Goal: Task Accomplishment & Management: Manage account settings

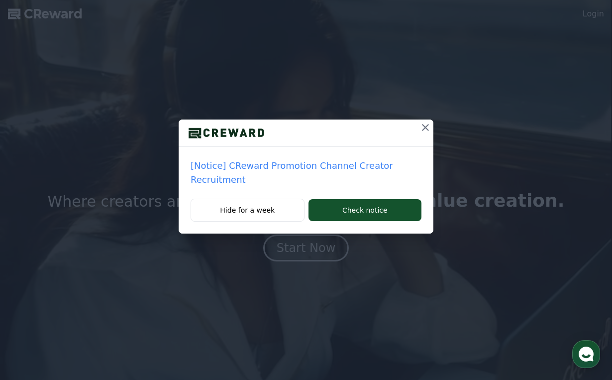
click at [425, 125] on icon at bounding box center [426, 127] width 12 height 12
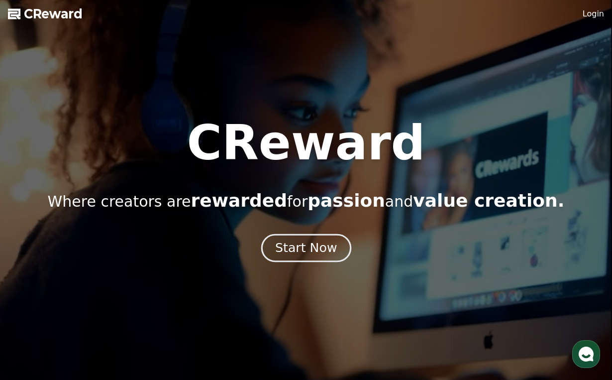
click at [322, 255] on div "Start Now" at bounding box center [306, 248] width 62 height 17
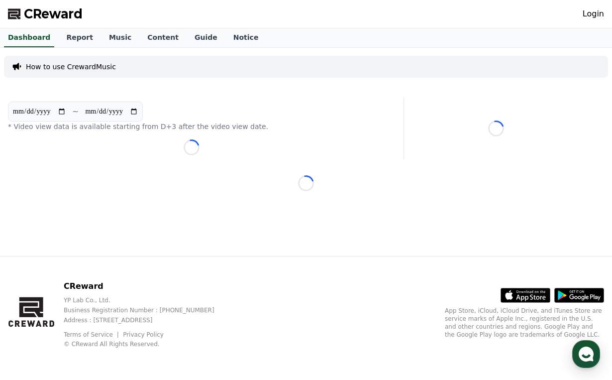
click at [592, 12] on link "Login" at bounding box center [593, 14] width 21 height 12
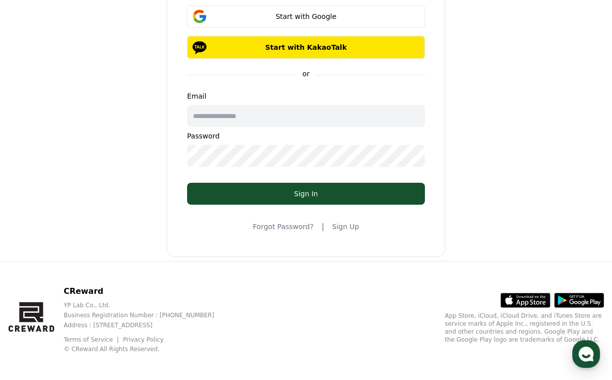
scroll to position [88, 0]
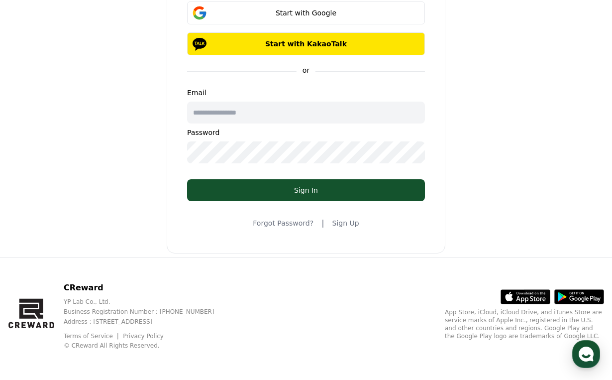
click at [347, 224] on link "Sign Up" at bounding box center [346, 223] width 27 height 10
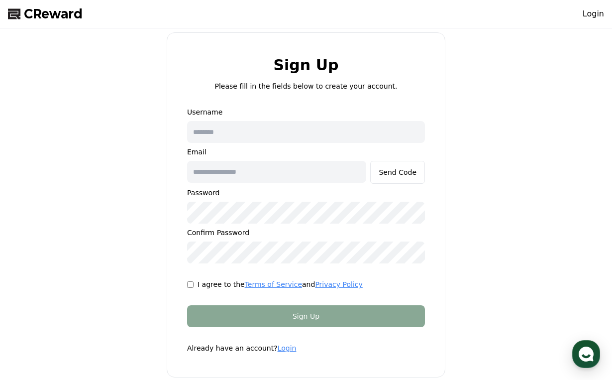
click at [290, 135] on input "text" at bounding box center [306, 132] width 238 height 22
type input "**********"
click at [252, 178] on input "text" at bounding box center [276, 172] width 179 height 22
type input "**********"
click at [71, 194] on div "**********" at bounding box center [306, 204] width 604 height 345
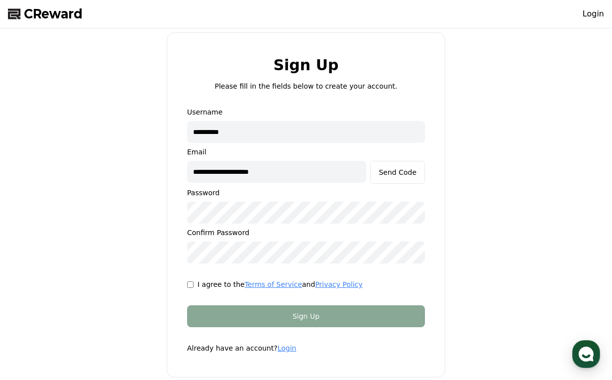
click at [65, 244] on div "**********" at bounding box center [306, 204] width 604 height 345
click at [378, 172] on button "Send Code" at bounding box center [397, 172] width 55 height 23
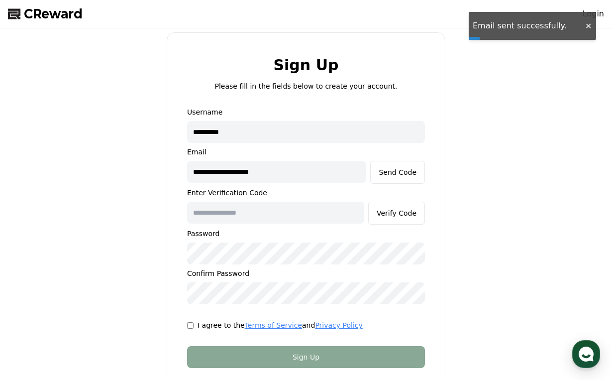
click at [282, 215] on input "text" at bounding box center [275, 213] width 177 height 22
paste input "******"
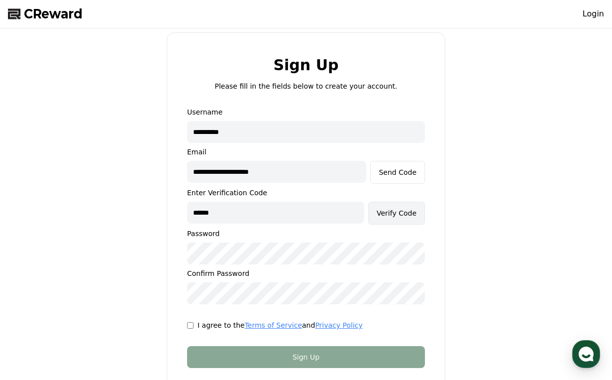
type input "******"
click at [412, 213] on div "Verify Code" at bounding box center [397, 213] width 40 height 10
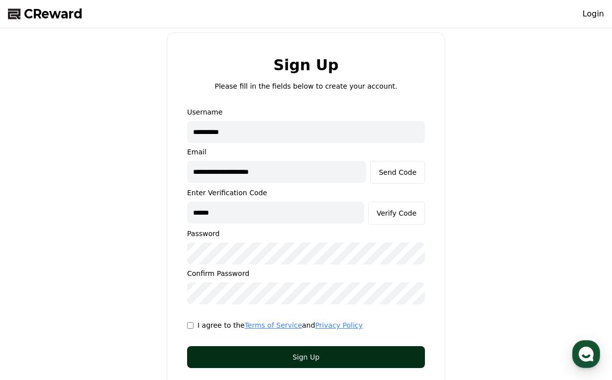
click at [351, 360] on div "Sign Up" at bounding box center [306, 357] width 198 height 10
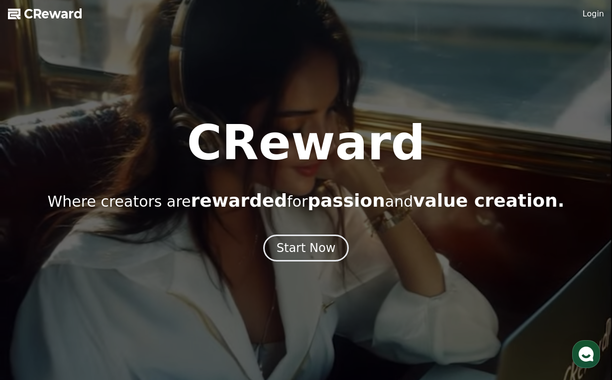
click at [593, 15] on link "Login" at bounding box center [593, 14] width 21 height 12
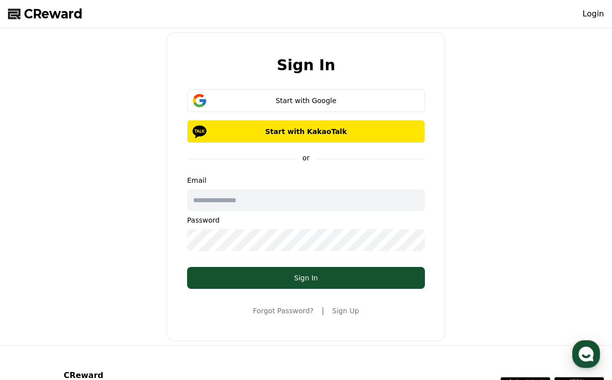
type input "**********"
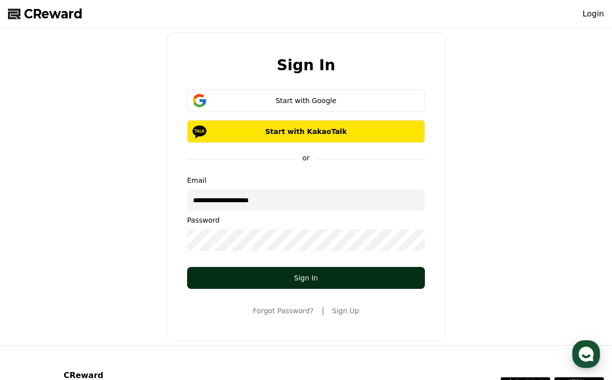
click at [304, 280] on div "Sign In" at bounding box center [306, 278] width 198 height 10
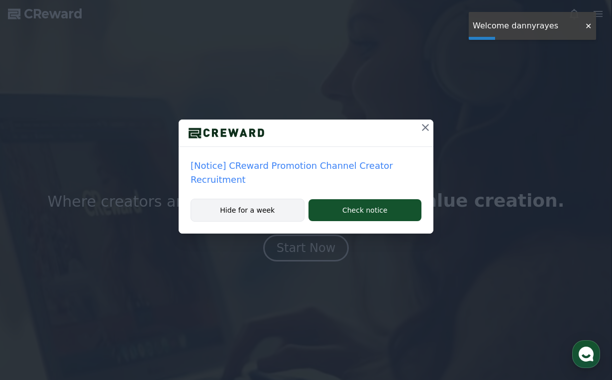
click at [272, 212] on button "Hide for a week" at bounding box center [248, 210] width 114 height 23
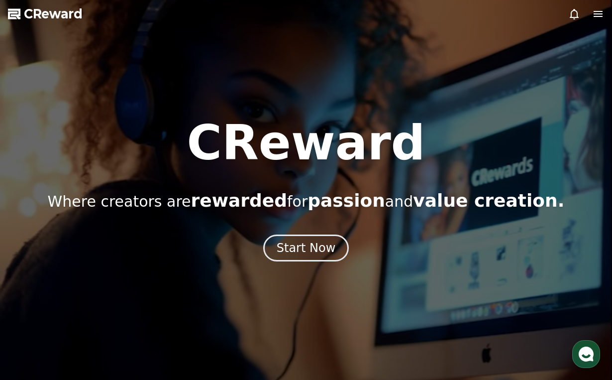
click at [595, 13] on icon at bounding box center [599, 14] width 12 height 12
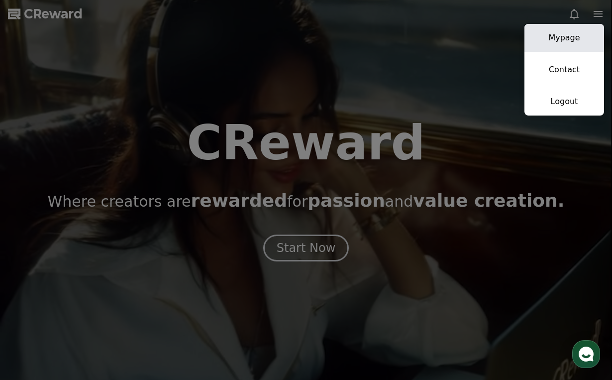
click at [576, 43] on link "Mypage" at bounding box center [565, 38] width 80 height 28
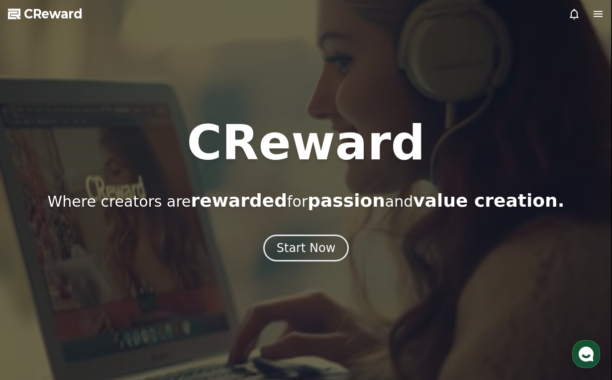
select select "**********"
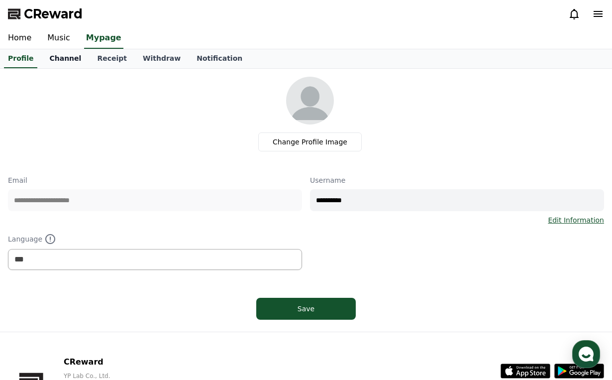
click at [55, 58] on link "Channel" at bounding box center [65, 58] width 48 height 19
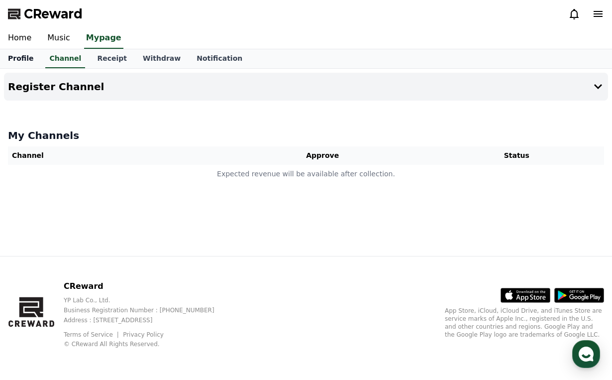
click at [19, 60] on link "Profile" at bounding box center [20, 58] width 41 height 19
select select "**********"
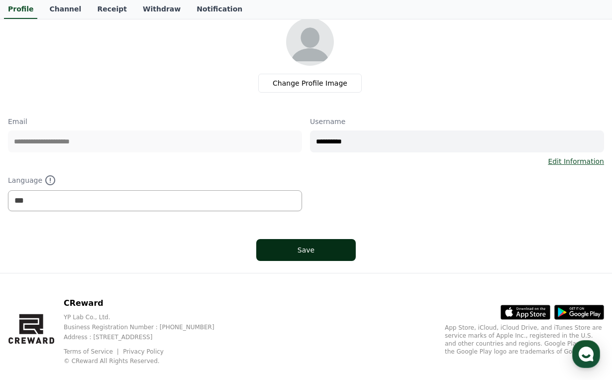
scroll to position [76, 0]
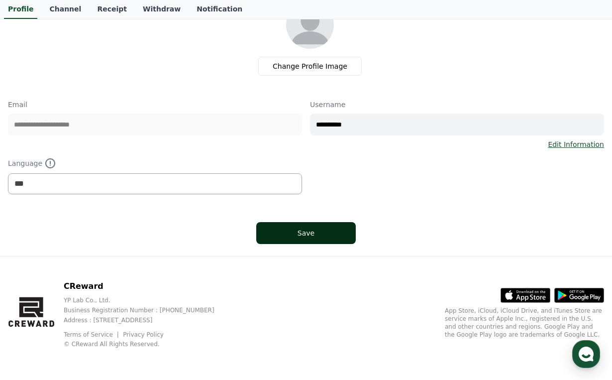
click at [331, 235] on div "Save" at bounding box center [306, 233] width 60 height 10
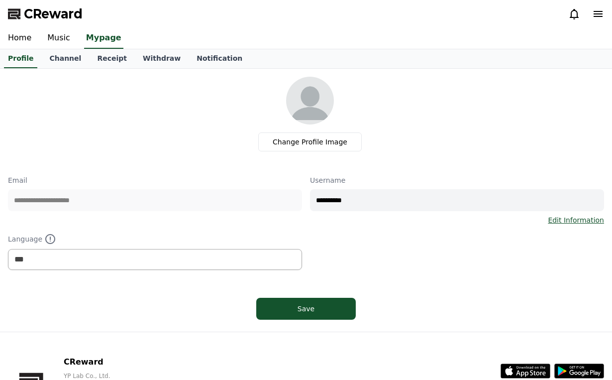
select select "**********"
click at [63, 55] on link "Channel" at bounding box center [65, 58] width 48 height 19
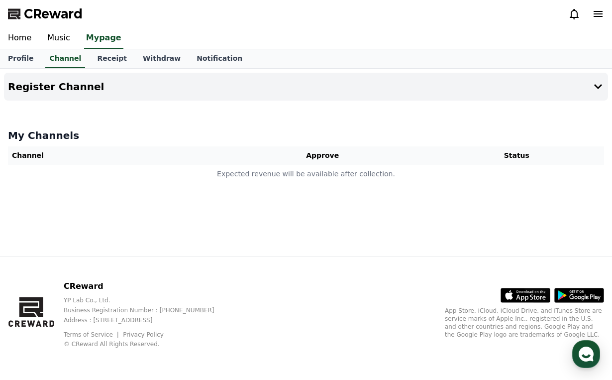
click at [42, 158] on th "Channel" at bounding box center [112, 155] width 208 height 18
click at [52, 150] on th "Channel" at bounding box center [112, 155] width 208 height 18
click at [37, 90] on h4 "Register Channel" at bounding box center [56, 86] width 96 height 11
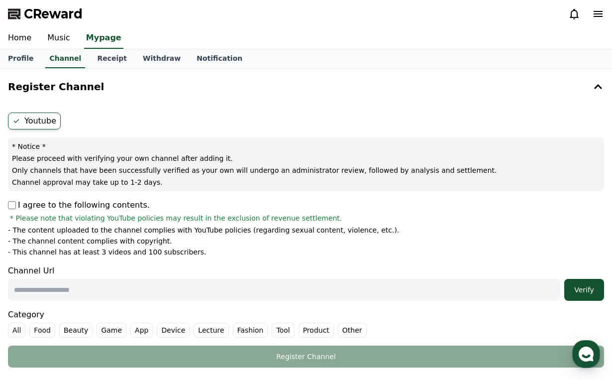
click at [211, 283] on input "text" at bounding box center [284, 290] width 553 height 22
paste input "**********"
type input "**********"
click at [581, 288] on div "Verify" at bounding box center [585, 290] width 32 height 10
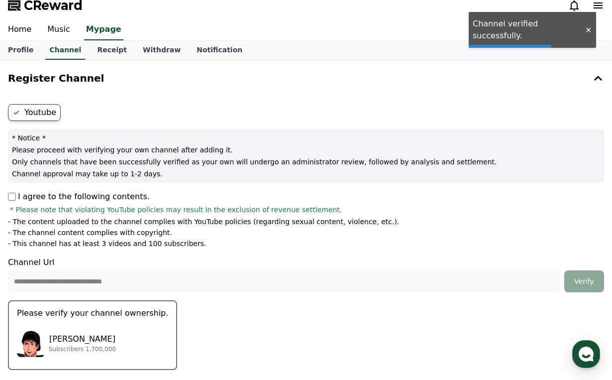
scroll to position [108, 0]
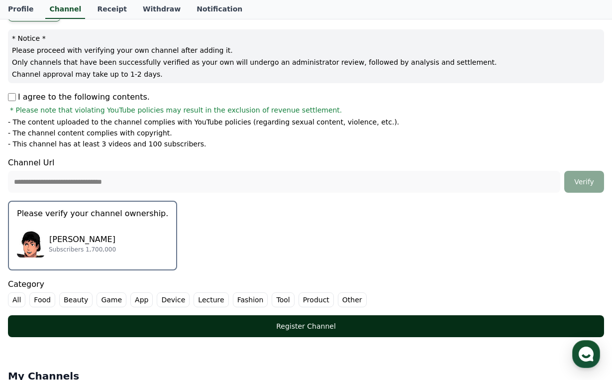
click at [349, 332] on button "Register Channel" at bounding box center [306, 326] width 597 height 22
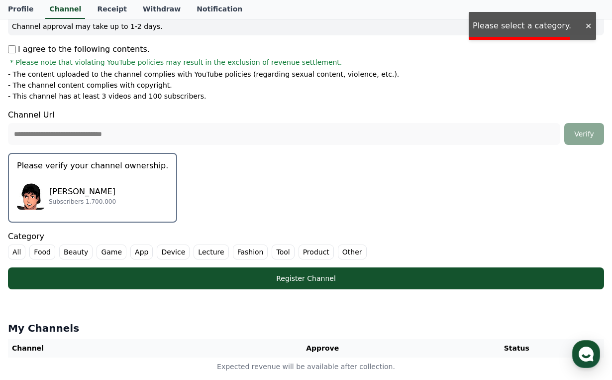
scroll to position [166, 0]
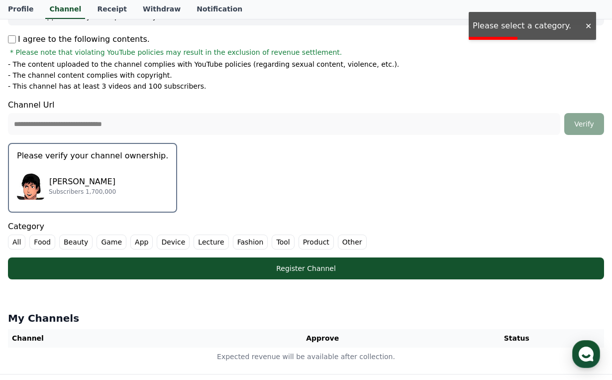
click at [210, 245] on label "Lecture" at bounding box center [211, 242] width 35 height 15
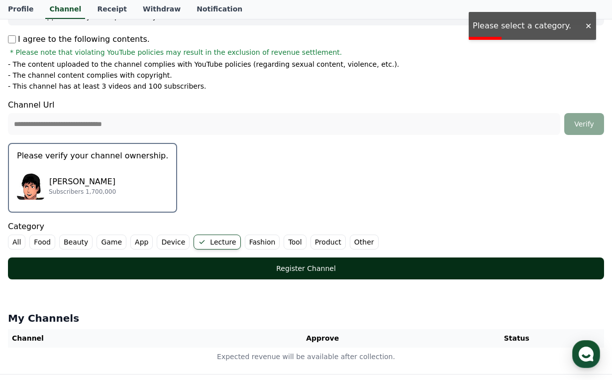
click at [252, 267] on div "Register Channel" at bounding box center [306, 268] width 557 height 10
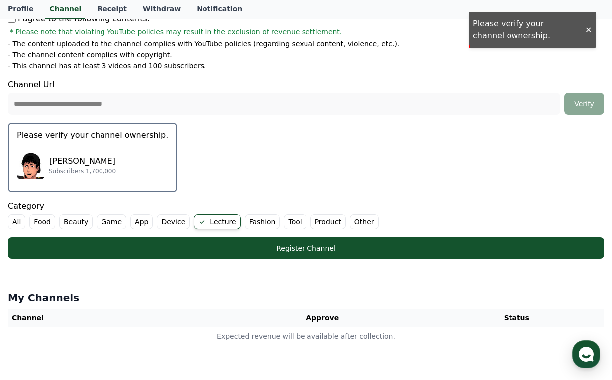
scroll to position [248, 0]
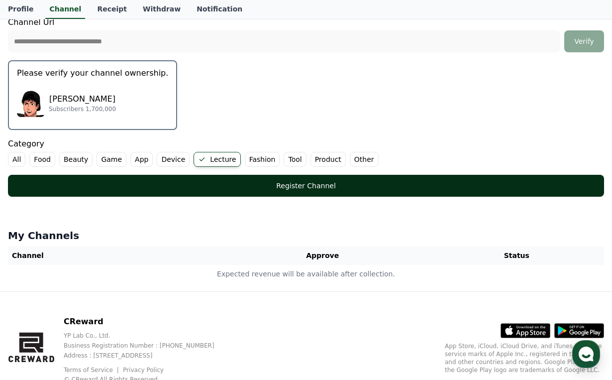
click at [311, 189] on div "Register Channel" at bounding box center [306, 186] width 557 height 10
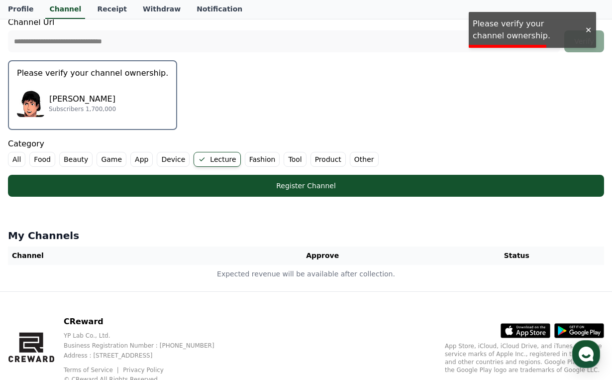
click at [586, 30] on div at bounding box center [589, 29] width 16 height 9
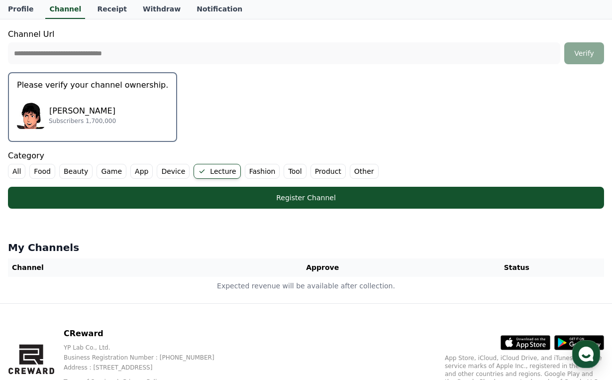
scroll to position [209, 0]
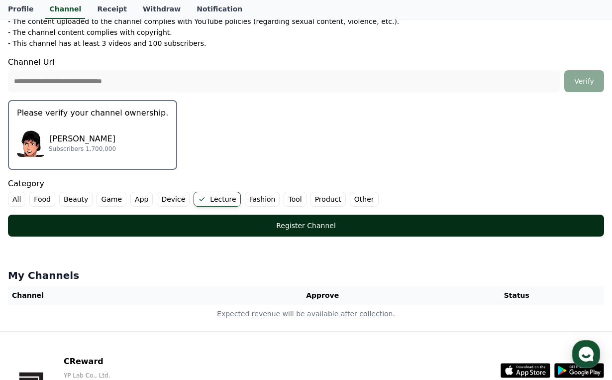
click at [266, 227] on div "Register Channel" at bounding box center [306, 226] width 557 height 10
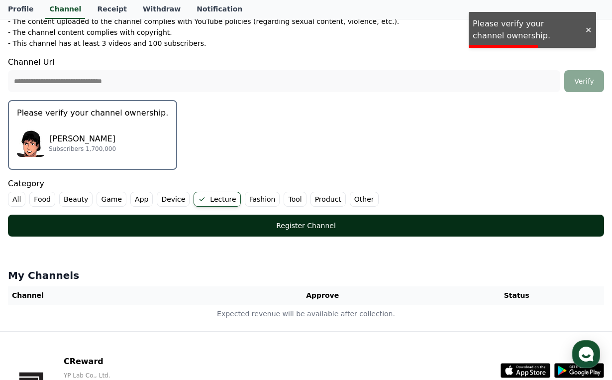
click at [394, 227] on div "Register Channel" at bounding box center [306, 226] width 557 height 10
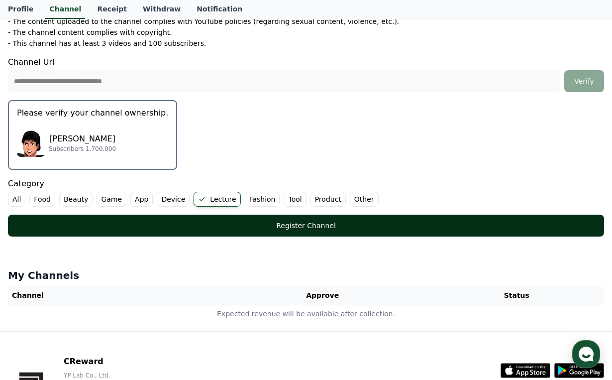
click at [282, 230] on div "Register Channel" at bounding box center [306, 226] width 557 height 10
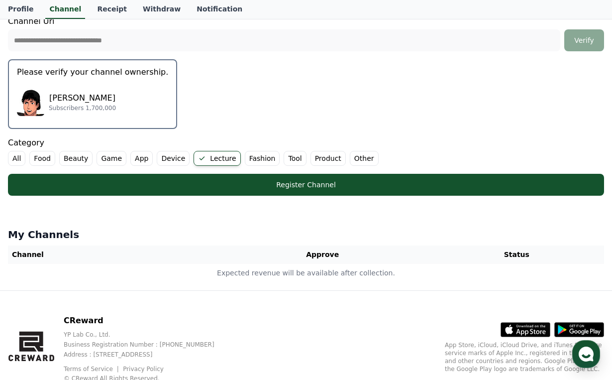
scroll to position [214, 0]
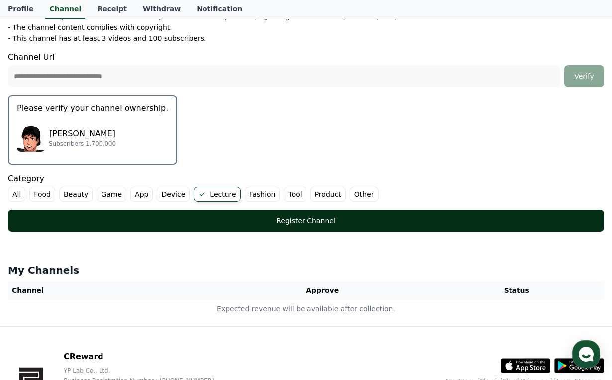
click at [238, 216] on div "Register Channel" at bounding box center [306, 221] width 557 height 10
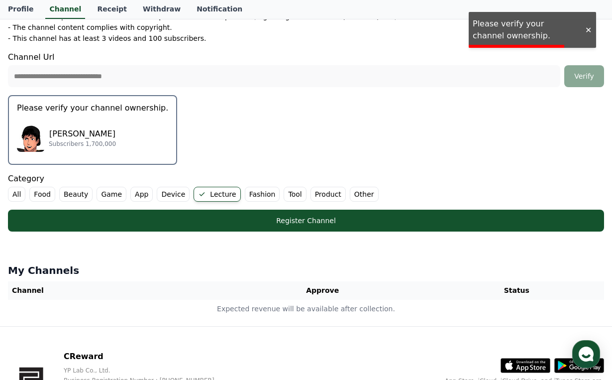
scroll to position [146, 0]
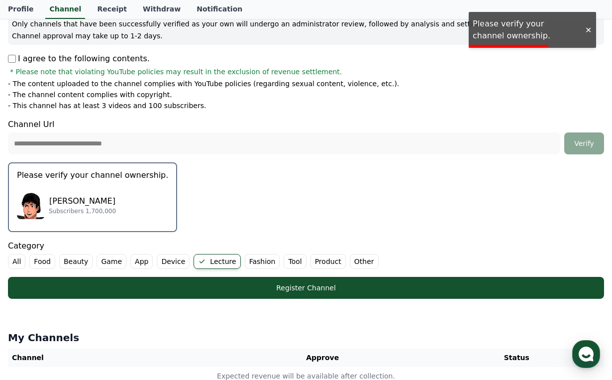
click at [88, 207] on p "Subscribers 1,700,000" at bounding box center [82, 211] width 67 height 8
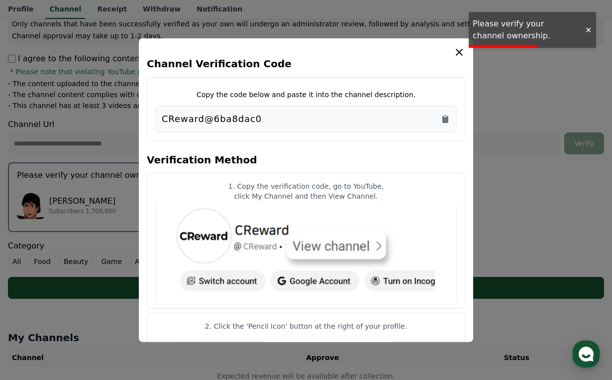
click at [125, 192] on button "close modal" at bounding box center [306, 190] width 612 height 380
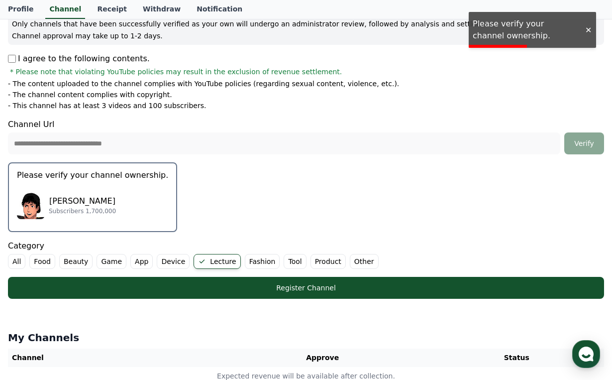
click at [125, 192] on div "Danny Rayes Subscribers 1,700,000" at bounding box center [92, 205] width 151 height 40
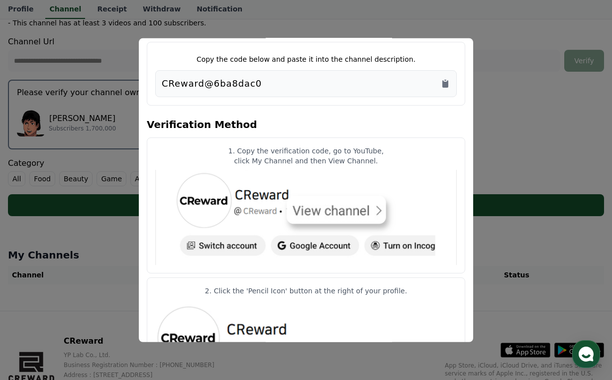
scroll to position [0, 0]
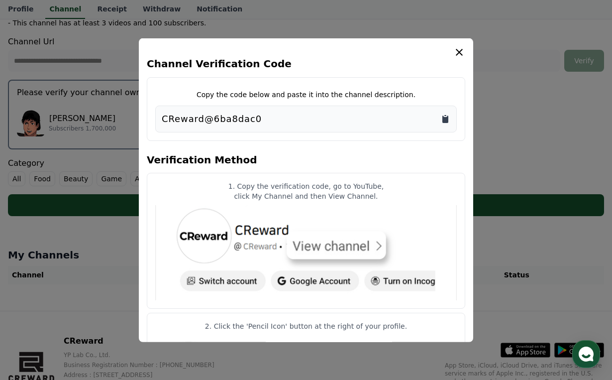
click at [449, 120] on icon "Copy to clipboard" at bounding box center [446, 119] width 10 height 10
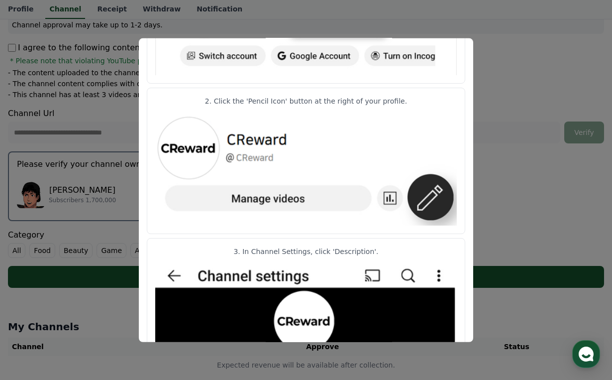
scroll to position [89, 0]
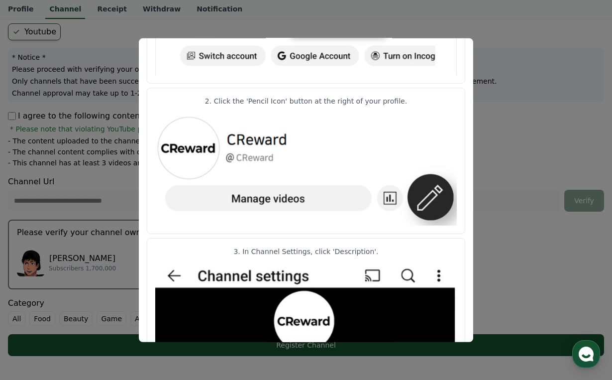
click at [503, 88] on button "close modal" at bounding box center [306, 190] width 612 height 380
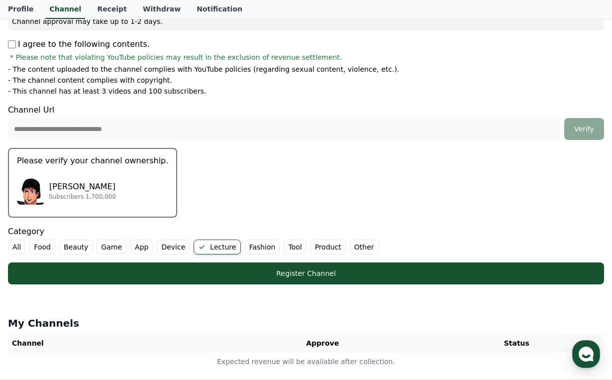
scroll to position [284, 0]
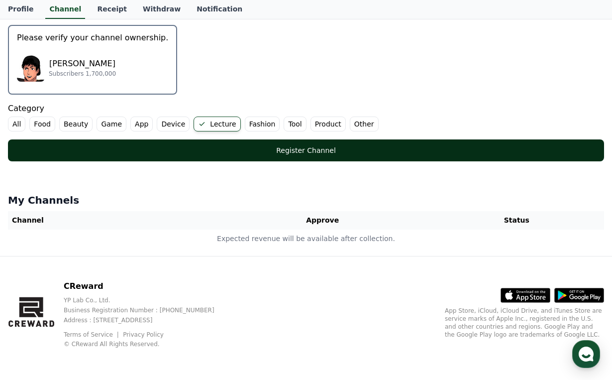
click at [370, 152] on div "Register Channel" at bounding box center [306, 150] width 557 height 10
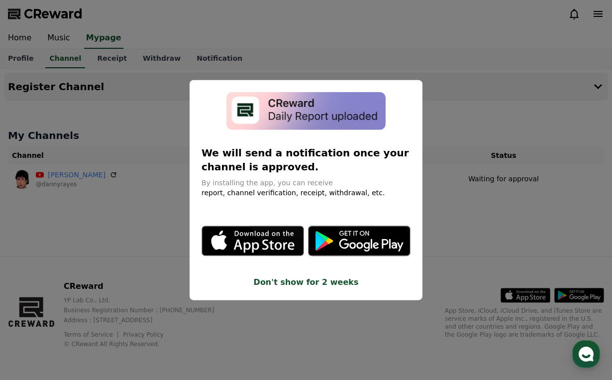
click at [452, 64] on button "close modal" at bounding box center [306, 190] width 612 height 380
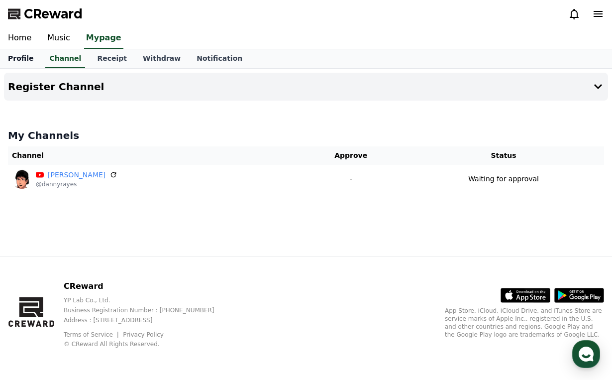
click at [28, 59] on link "Profile" at bounding box center [20, 58] width 41 height 19
select select "**********"
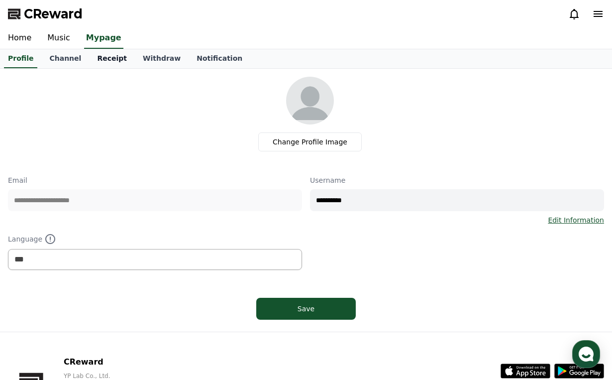
click at [97, 57] on link "Receipt" at bounding box center [112, 58] width 46 height 19
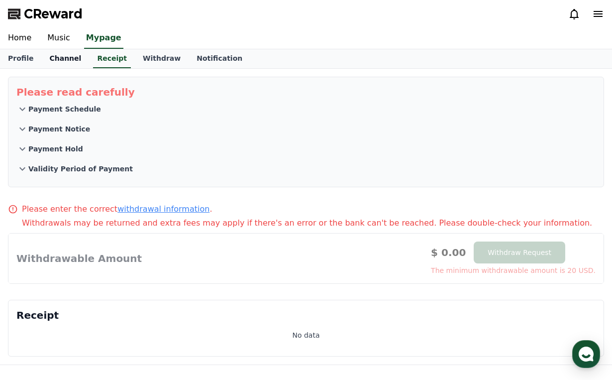
click at [64, 58] on link "Channel" at bounding box center [65, 58] width 48 height 19
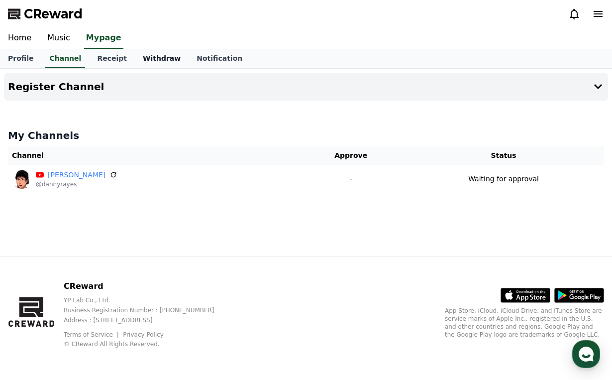
click at [135, 60] on link "Withdraw" at bounding box center [162, 58] width 54 height 19
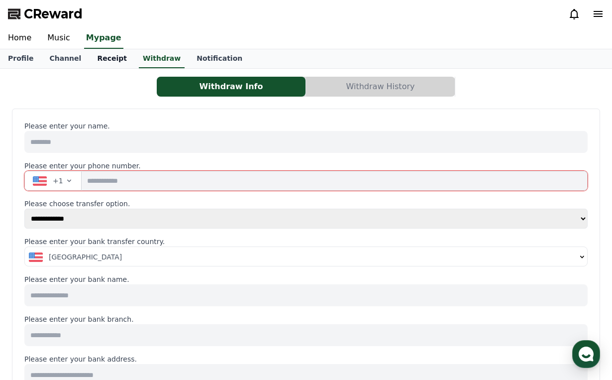
click at [104, 61] on link "Receipt" at bounding box center [112, 58] width 46 height 19
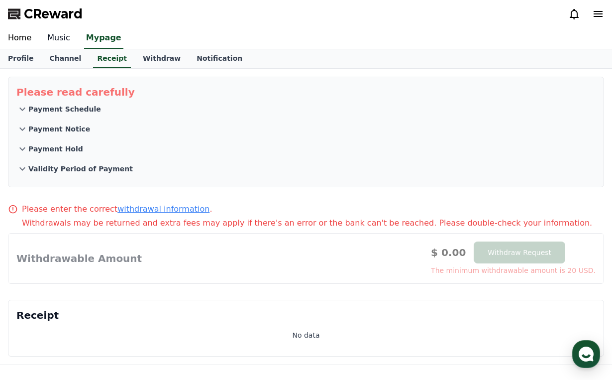
click at [59, 44] on link "Music" at bounding box center [58, 38] width 39 height 21
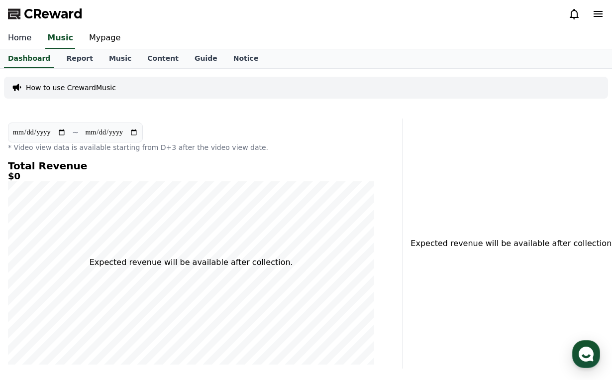
click at [20, 38] on link "Home" at bounding box center [19, 38] width 39 height 21
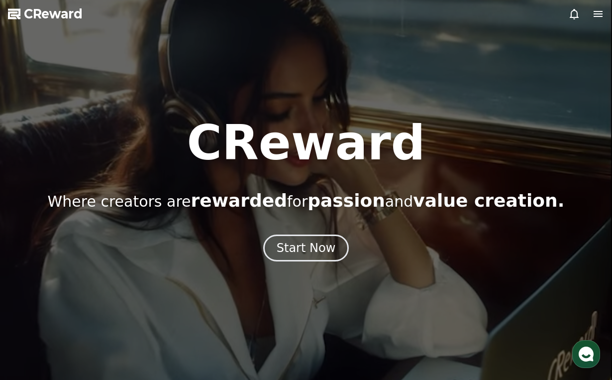
click at [594, 10] on icon at bounding box center [599, 14] width 12 height 12
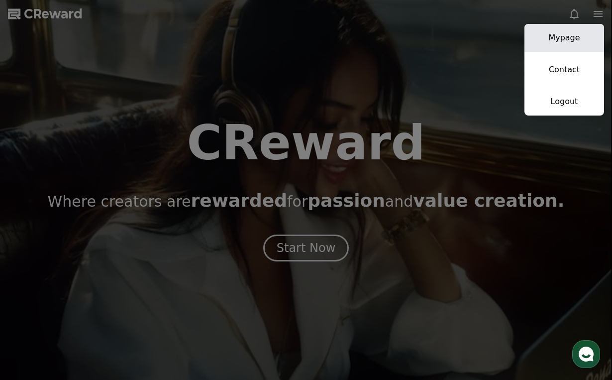
click at [575, 39] on link "Mypage" at bounding box center [565, 38] width 80 height 28
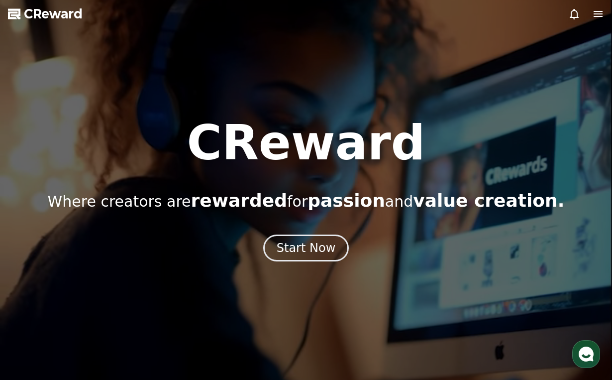
select select "**********"
